Goal: Information Seeking & Learning: Learn about a topic

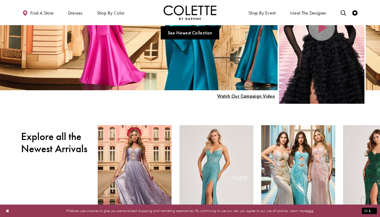
scroll to position [88, 0]
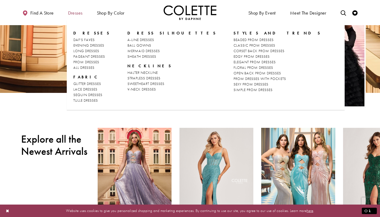
click at [80, 12] on span "Dresses" at bounding box center [75, 12] width 15 height 5
click at [141, 39] on span "A-LINE DRESSES" at bounding box center [141, 39] width 27 height 5
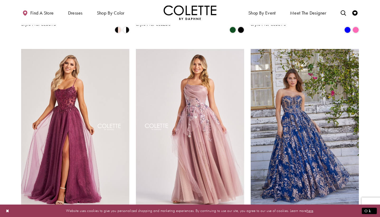
scroll to position [590, 0]
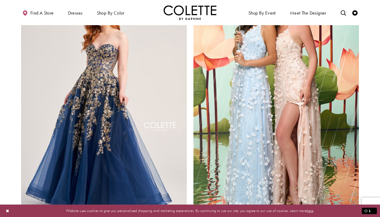
scroll to position [939, 0]
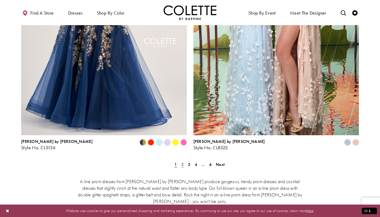
click at [182, 161] on span "2" at bounding box center [182, 164] width 2 height 6
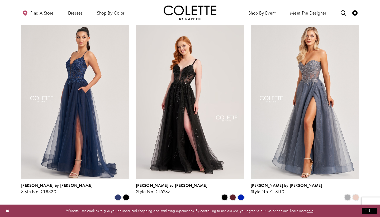
scroll to position [215, 0]
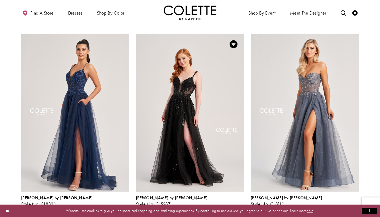
click at [241, 206] on span "Product List" at bounding box center [241, 209] width 6 height 6
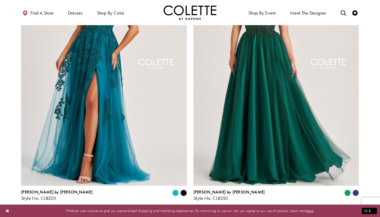
scroll to position [901, 0]
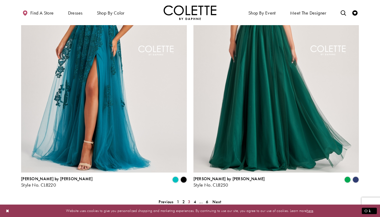
click at [189, 199] on span "3" at bounding box center [189, 202] width 2 height 6
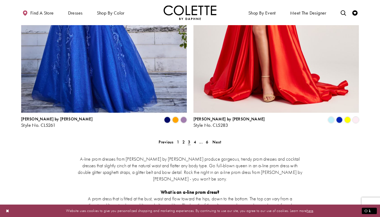
scroll to position [963, 0]
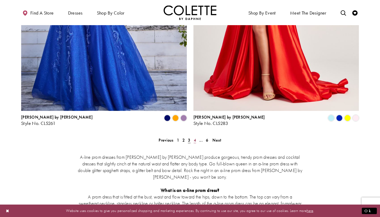
click at [194, 137] on span "4" at bounding box center [195, 140] width 2 height 6
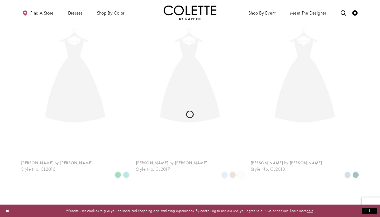
scroll to position [28, 0]
